Goal: Navigation & Orientation: Find specific page/section

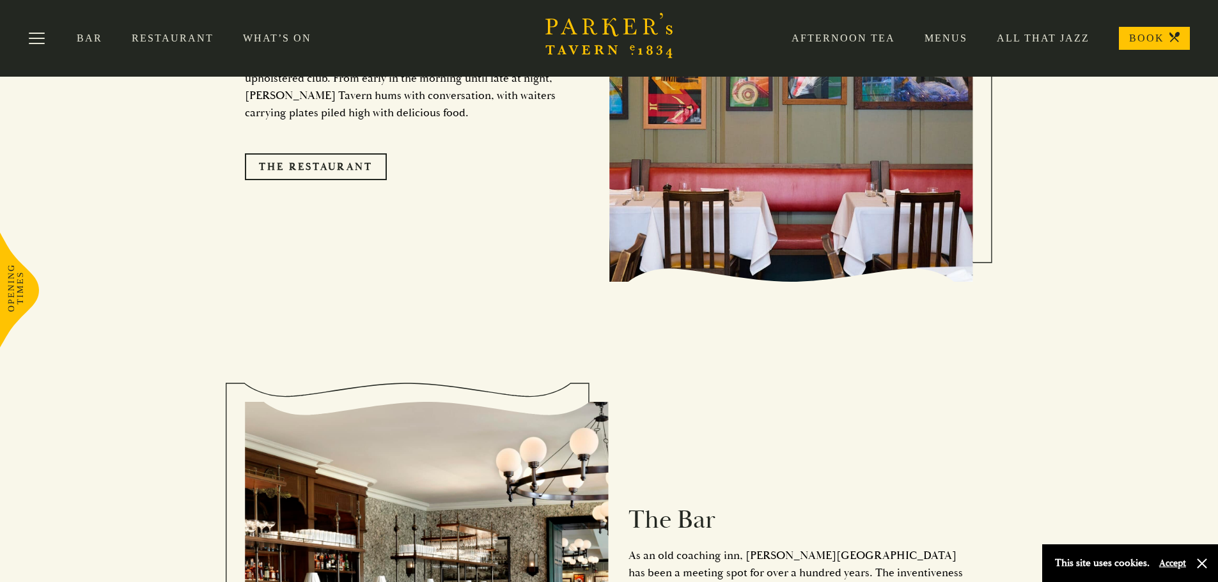
scroll to position [1279, 0]
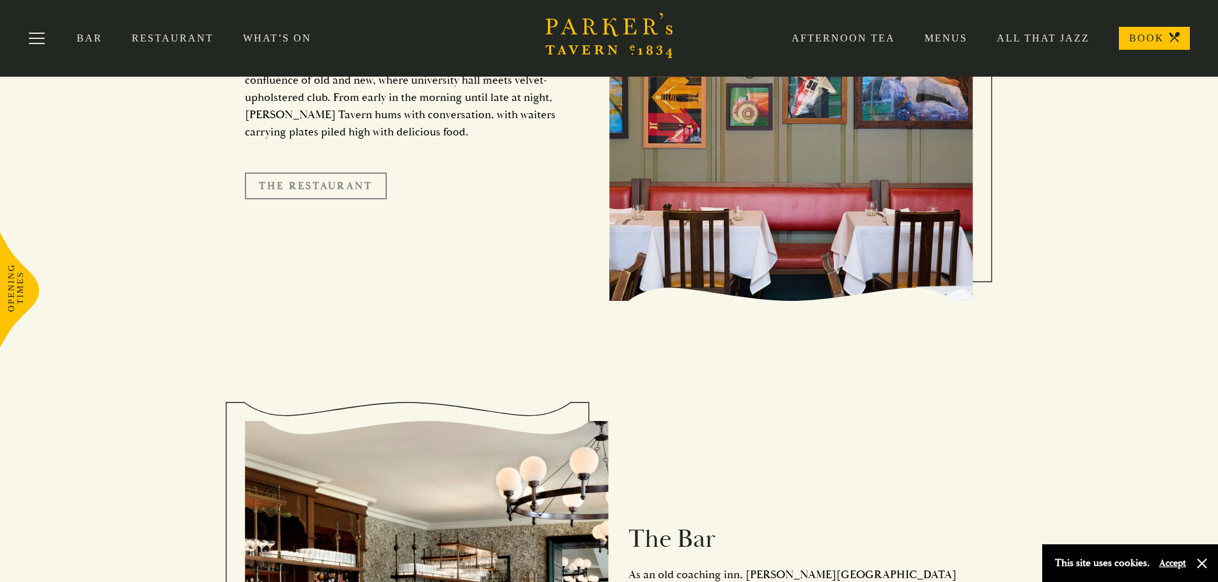
click at [344, 173] on link "The Restaurant" at bounding box center [316, 186] width 142 height 27
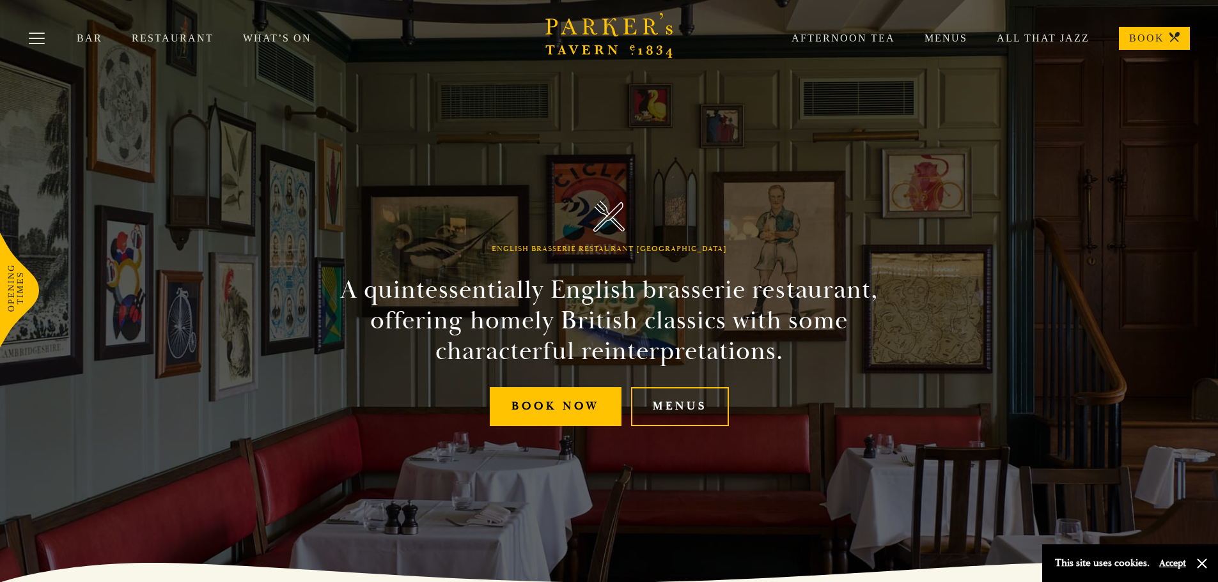
click at [159, 35] on link "Restaurant" at bounding box center [187, 38] width 111 height 13
click at [35, 37] on button "Toggle navigation" at bounding box center [37, 40] width 54 height 54
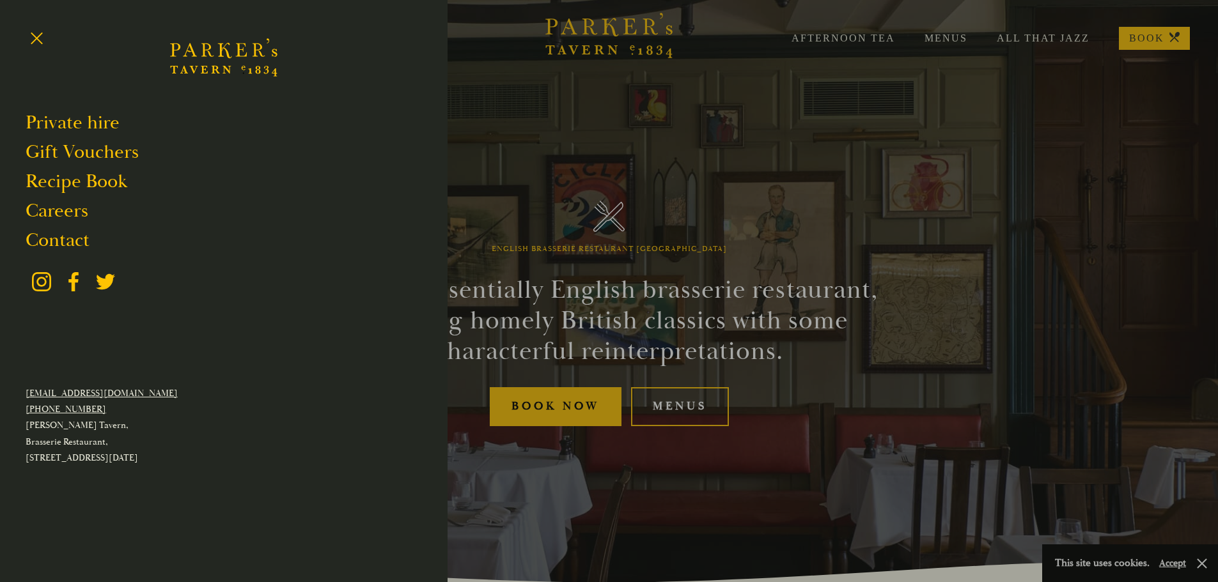
click at [234, 55] on icon "Brasserie Restaurant Cambridge | Parker's Tavern Cambridge Parker's Tavern is a…" at bounding box center [223, 57] width 107 height 77
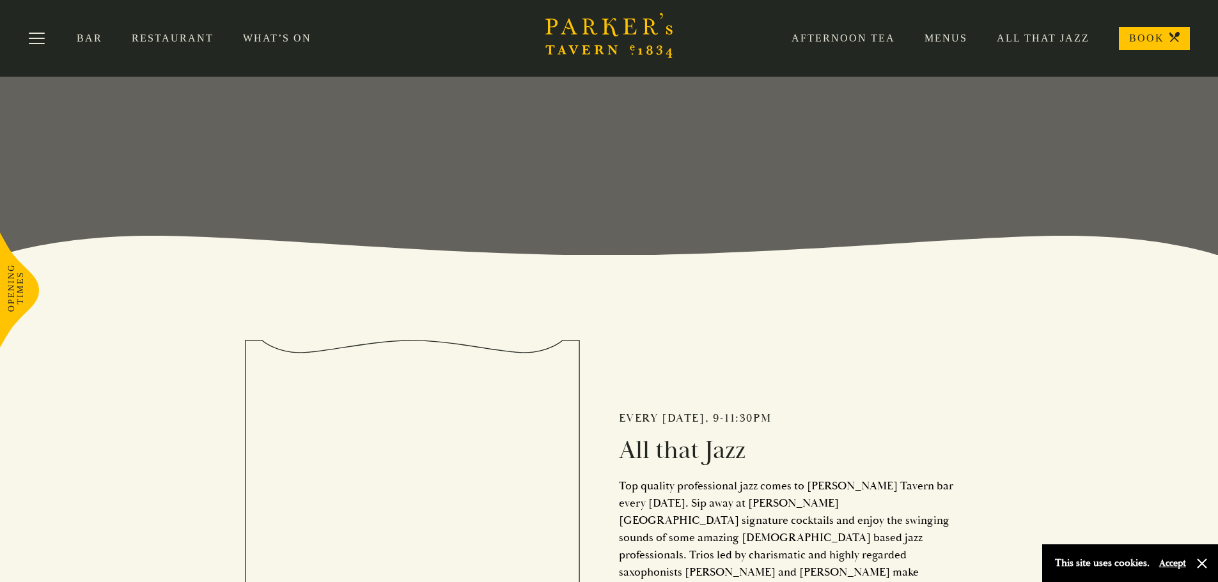
scroll to position [123, 0]
